Goal: Task Accomplishment & Management: Manage account settings

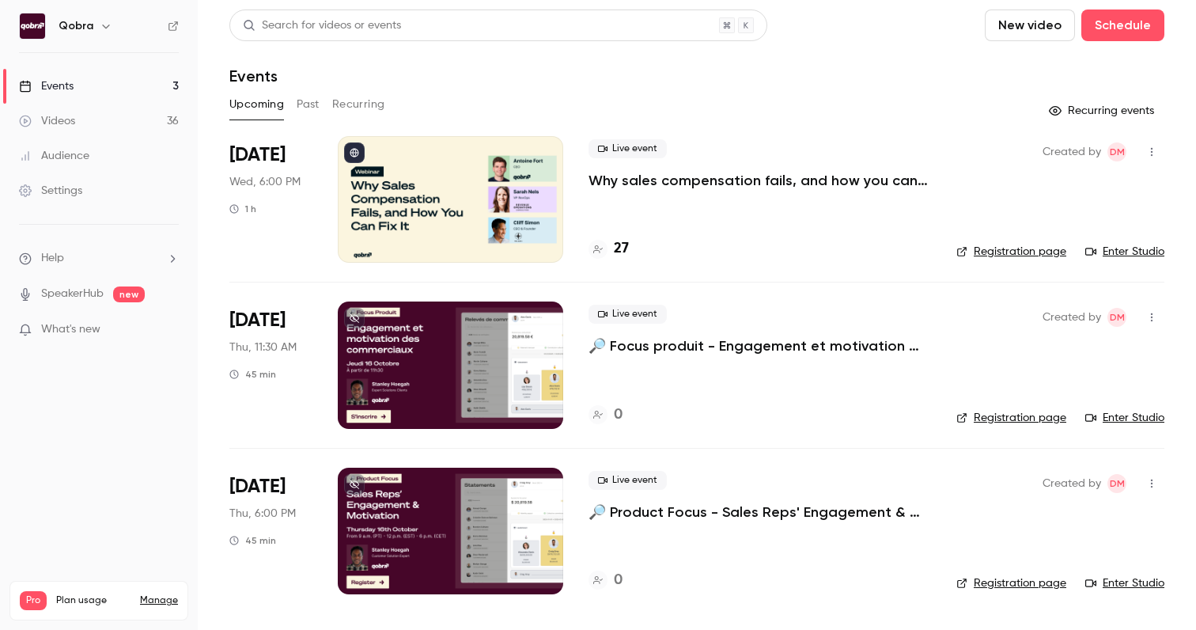
click at [637, 247] on div "27" at bounding box center [759, 248] width 342 height 21
click at [627, 246] on h4 "27" at bounding box center [621, 248] width 15 height 21
